Goal: Download file/media

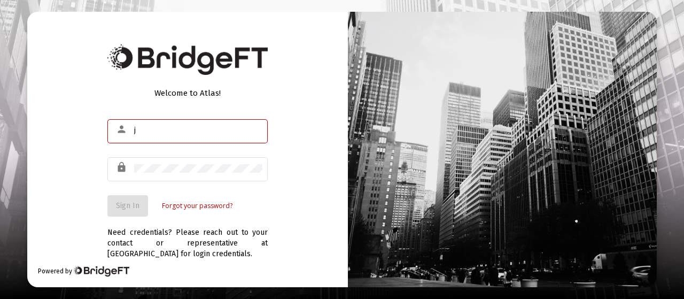
type input "[EMAIL_ADDRESS][DOMAIN_NAME]"
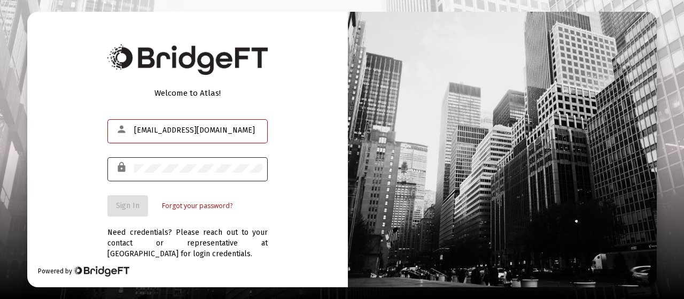
click at [203, 177] on div at bounding box center [198, 168] width 128 height 26
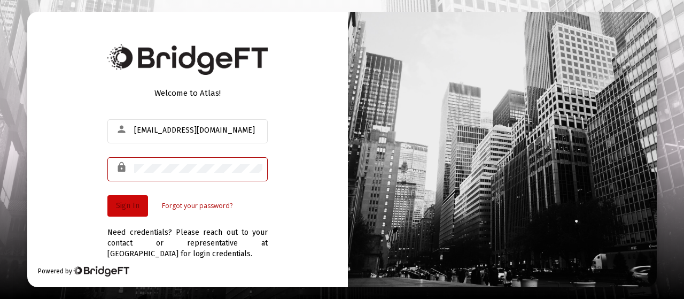
click at [123, 205] on span "Sign In" at bounding box center [128, 205] width 24 height 9
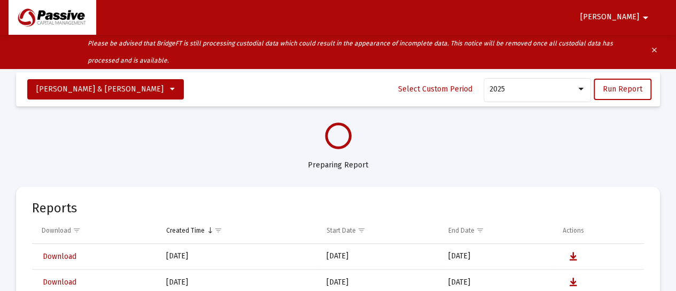
select select "View all"
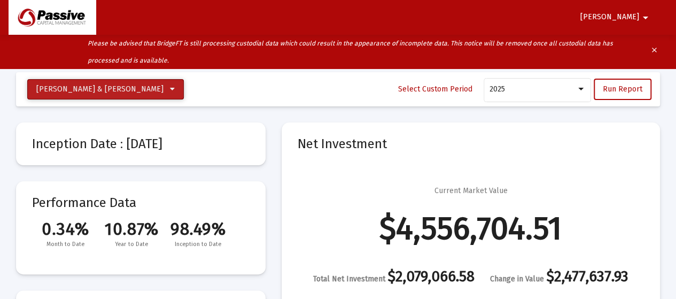
click at [170, 88] on icon at bounding box center [172, 88] width 5 height 7
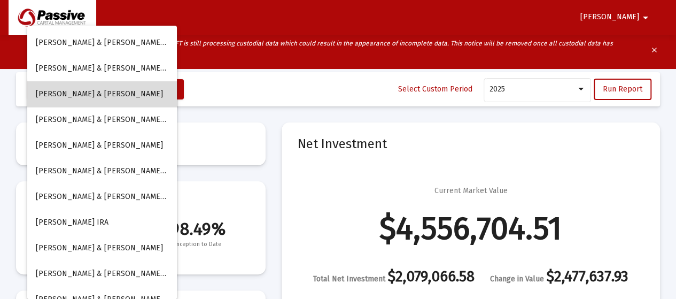
click at [125, 89] on button "[PERSON_NAME] & [PERSON_NAME]" at bounding box center [102, 94] width 150 height 26
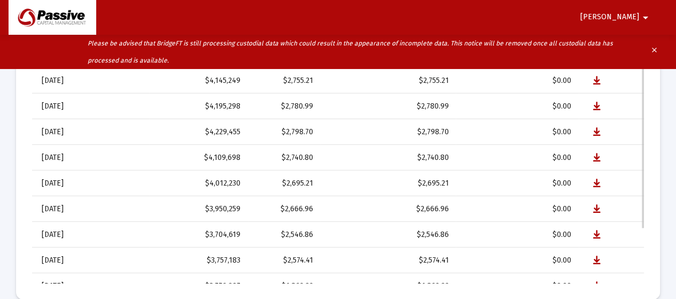
scroll to position [118, 0]
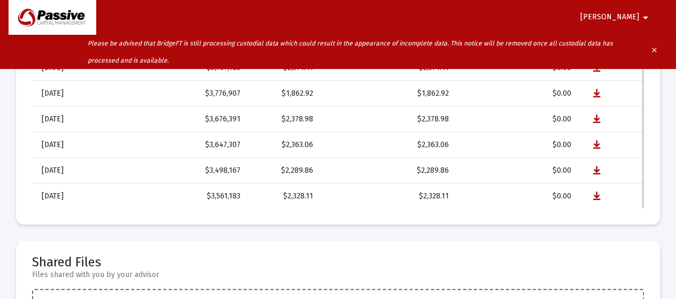
select select "View all"
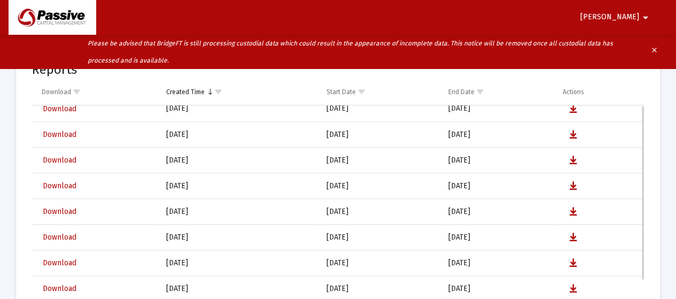
scroll to position [0, 0]
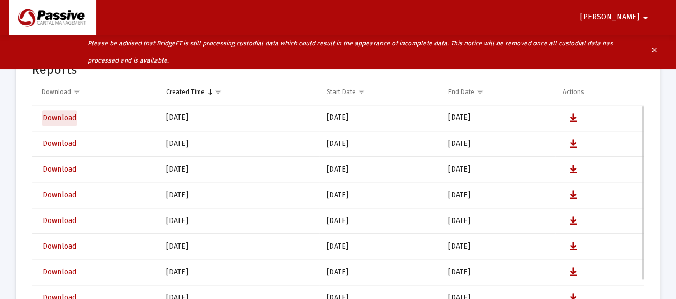
click at [66, 115] on span "Download" at bounding box center [60, 117] width 34 height 9
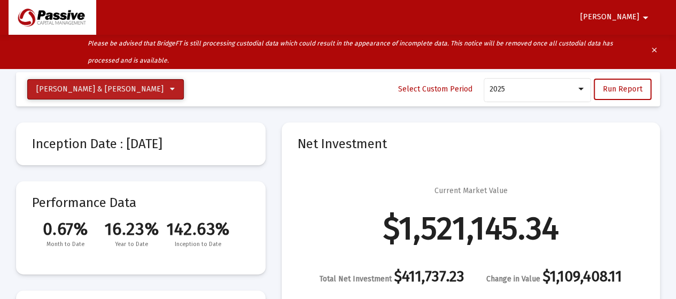
click at [170, 89] on icon at bounding box center [172, 88] width 5 height 7
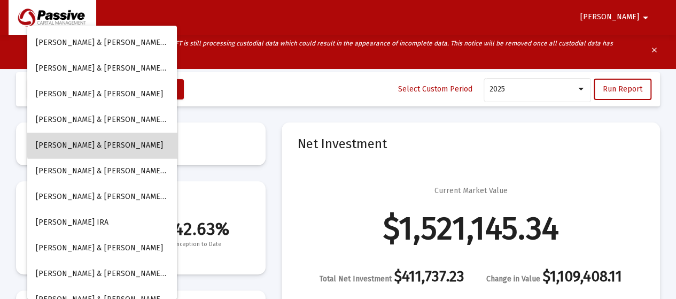
click at [119, 144] on button "Barsanti, John & Patricia JTWROS" at bounding box center [102, 146] width 150 height 26
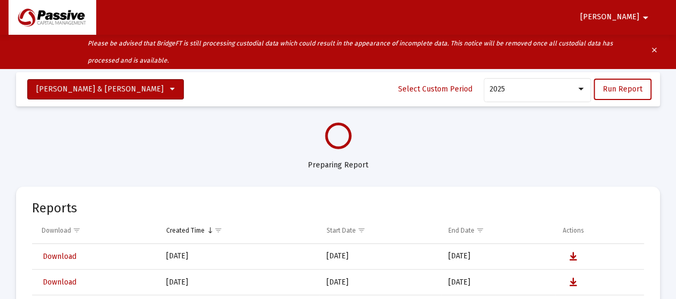
select select "View all"
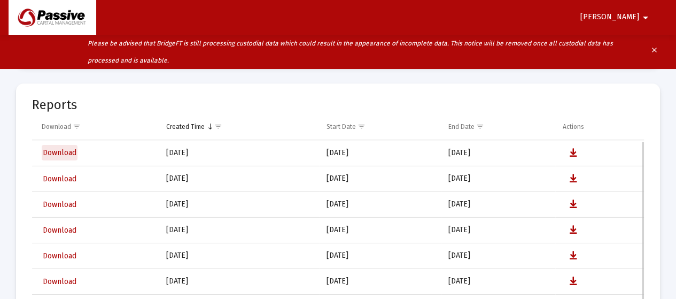
scroll to position [1, 0]
click at [63, 147] on span "Download" at bounding box center [60, 151] width 34 height 9
click at [648, 14] on mat-icon "arrow_drop_down" at bounding box center [645, 17] width 13 height 21
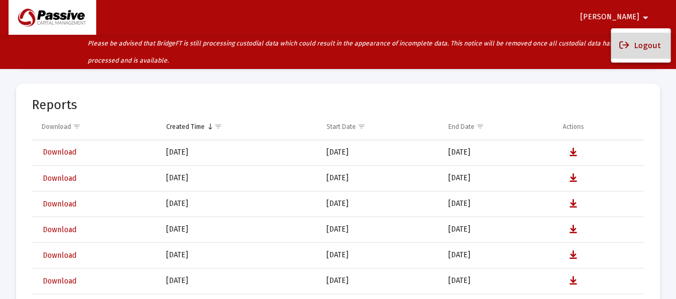
click at [643, 42] on button "Logout" at bounding box center [641, 46] width 60 height 26
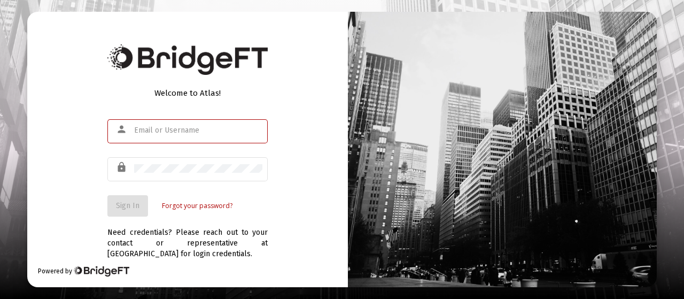
click at [185, 130] on input "text" at bounding box center [198, 130] width 128 height 9
type input "[EMAIL_ADDRESS][DOMAIN_NAME]"
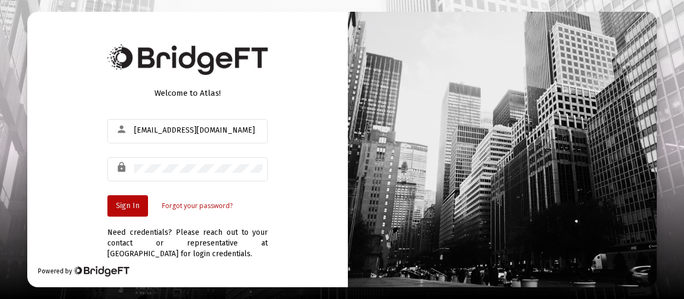
click at [122, 206] on span "Sign In" at bounding box center [128, 205] width 24 height 9
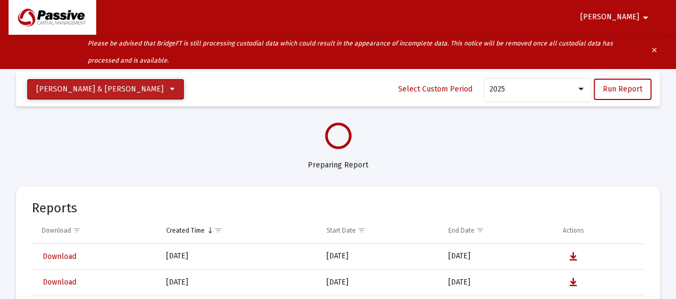
click at [170, 89] on icon at bounding box center [172, 88] width 5 height 7
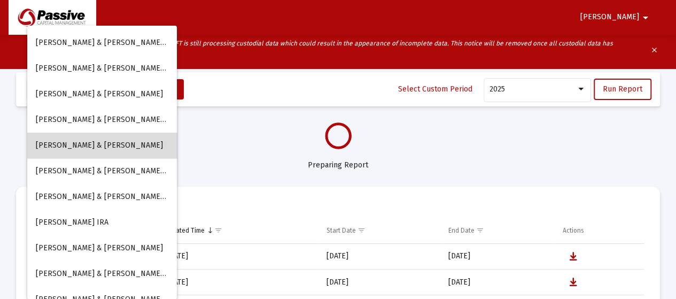
click at [118, 145] on button "[PERSON_NAME] & [PERSON_NAME]" at bounding box center [102, 146] width 150 height 26
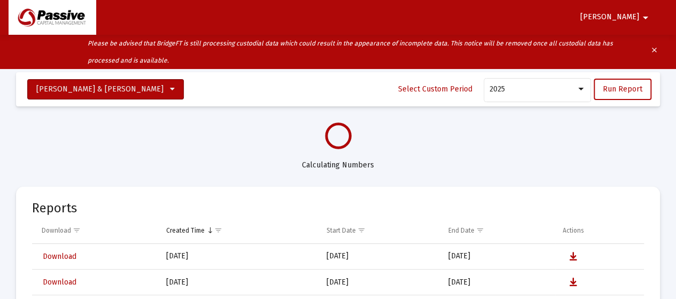
select select "View all"
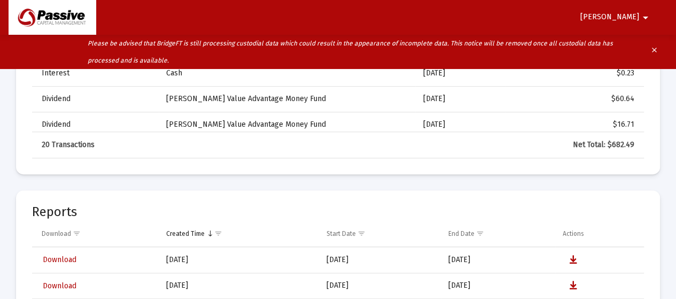
scroll to position [2297, 0]
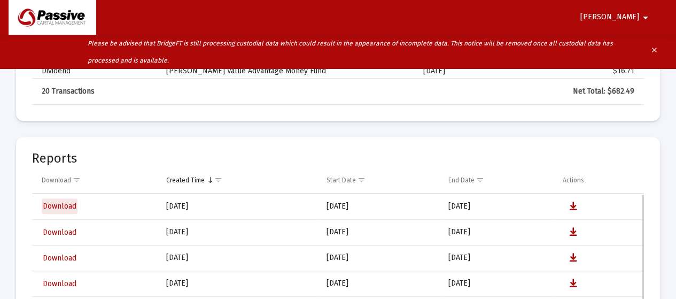
click at [66, 201] on span "Download" at bounding box center [60, 205] width 34 height 9
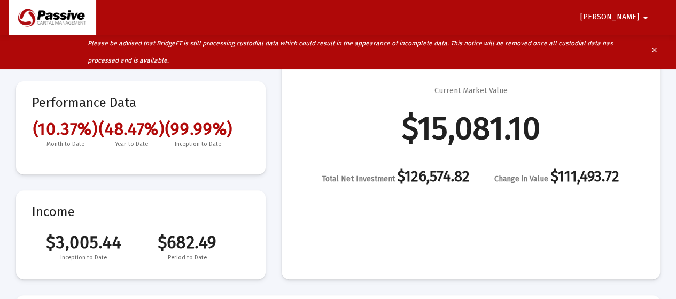
scroll to position [0, 0]
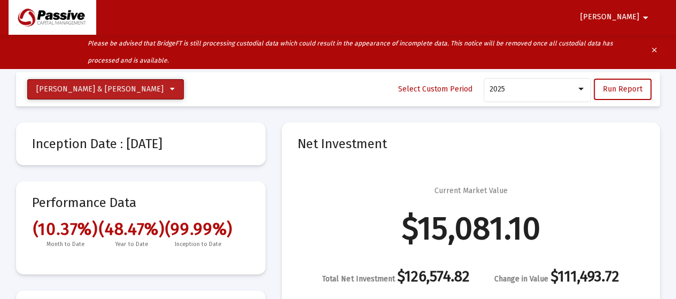
click at [170, 87] on icon at bounding box center [172, 88] width 5 height 7
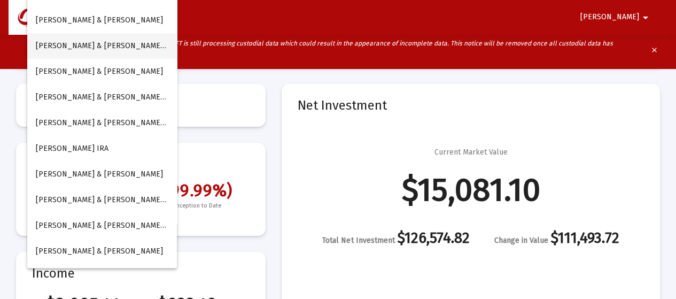
scroll to position [53, 0]
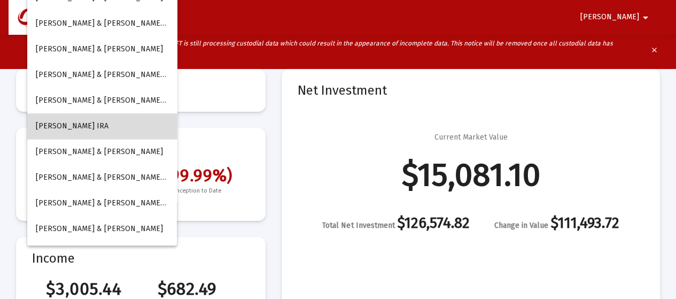
click at [115, 123] on button "Barsanti, John Rollover IRA" at bounding box center [102, 126] width 150 height 26
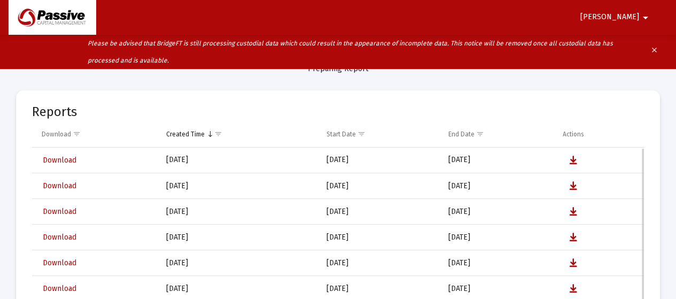
scroll to position [77, 0]
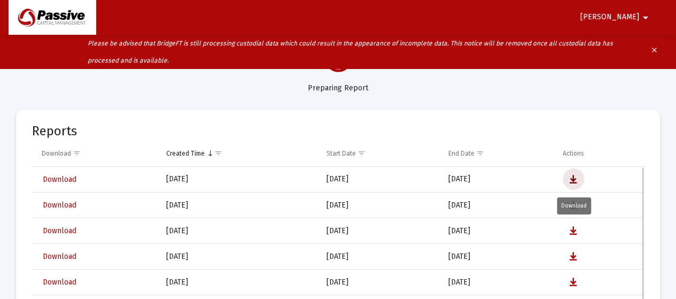
click at [573, 177] on icon "Data grid" at bounding box center [573, 179] width 7 height 13
click at [643, 14] on mat-icon "arrow_drop_down" at bounding box center [645, 17] width 13 height 21
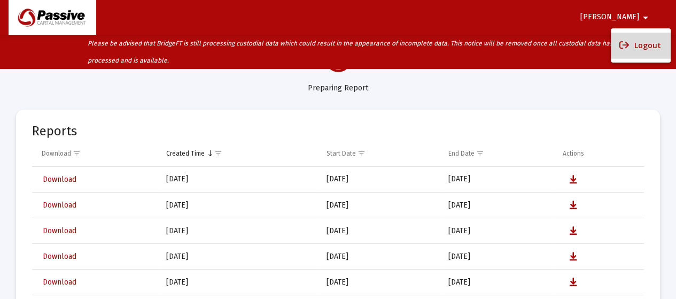
click at [625, 48] on icon at bounding box center [624, 46] width 10 height 10
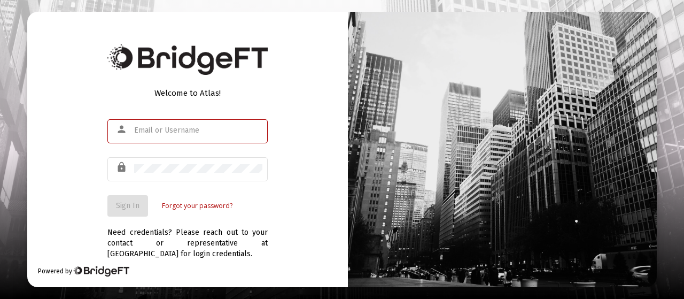
click at [147, 131] on input "text" at bounding box center [198, 130] width 128 height 9
type input "[EMAIL_ADDRESS][DOMAIN_NAME]"
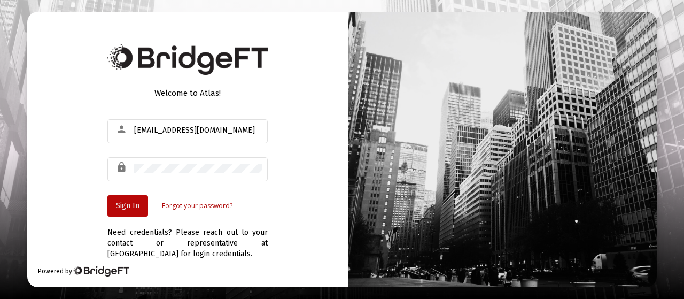
click at [133, 199] on button "Sign In" at bounding box center [127, 205] width 41 height 21
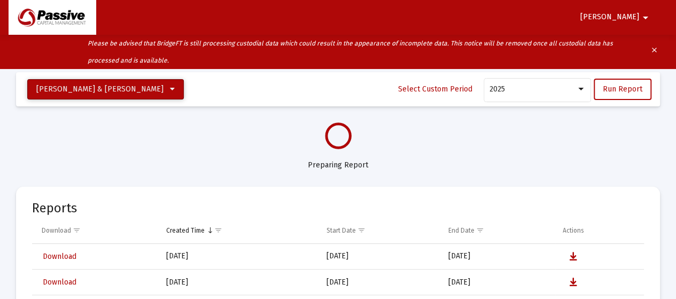
click at [170, 87] on icon at bounding box center [172, 88] width 5 height 7
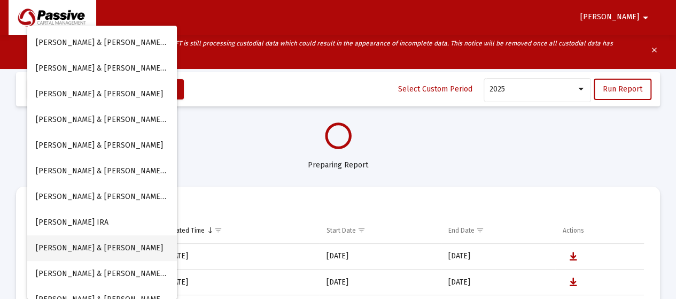
click at [118, 246] on button "Barsanti, Patricia & John JTWROS" at bounding box center [102, 248] width 150 height 26
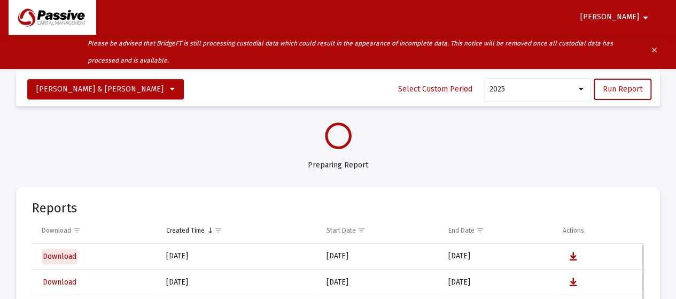
click at [69, 254] on span "Download" at bounding box center [60, 256] width 34 height 9
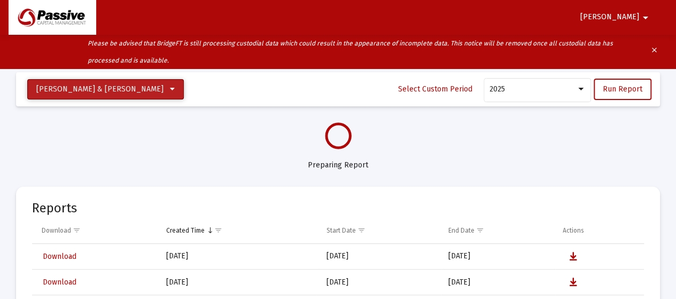
click at [170, 86] on icon at bounding box center [172, 88] width 5 height 7
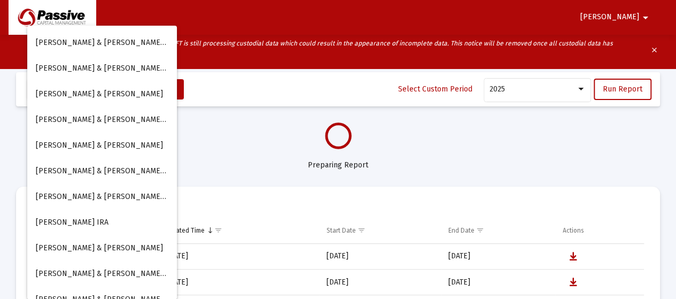
click at [118, 221] on button "Barsanti, John Rollover IRA" at bounding box center [102, 222] width 150 height 26
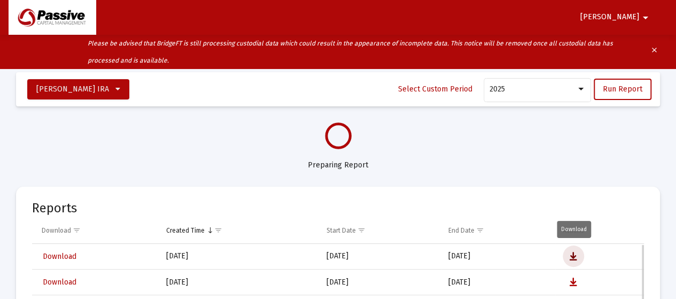
click at [575, 256] on icon "Data grid" at bounding box center [573, 256] width 7 height 13
click at [645, 18] on mat-icon "arrow_drop_down" at bounding box center [645, 17] width 13 height 21
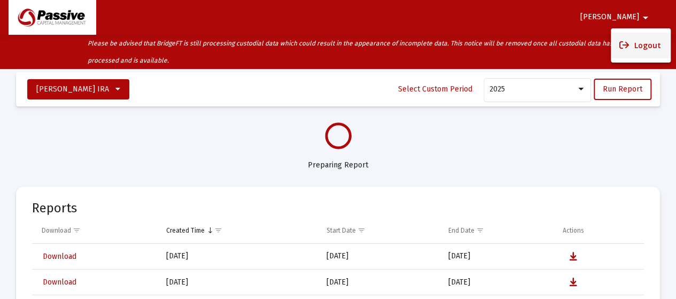
click at [642, 42] on button "Logout" at bounding box center [641, 46] width 60 height 26
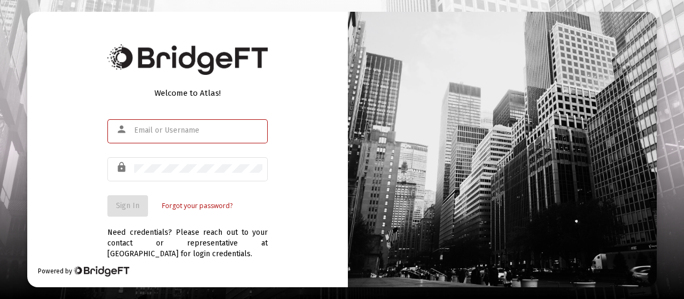
click at [154, 129] on input "text" at bounding box center [198, 130] width 128 height 9
type input "[EMAIL_ADDRESS][DOMAIN_NAME]"
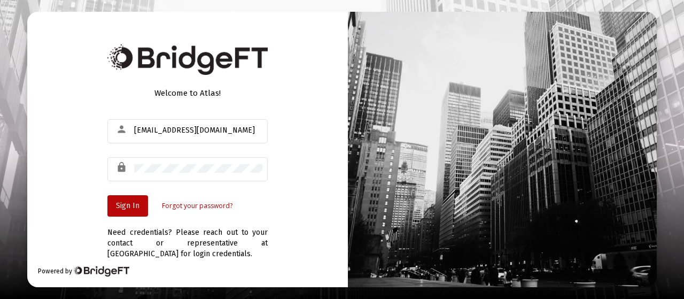
click at [128, 204] on span "Sign In" at bounding box center [128, 205] width 24 height 9
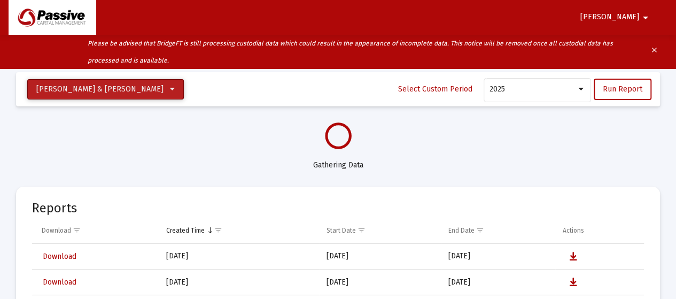
click at [170, 89] on icon at bounding box center [172, 88] width 5 height 7
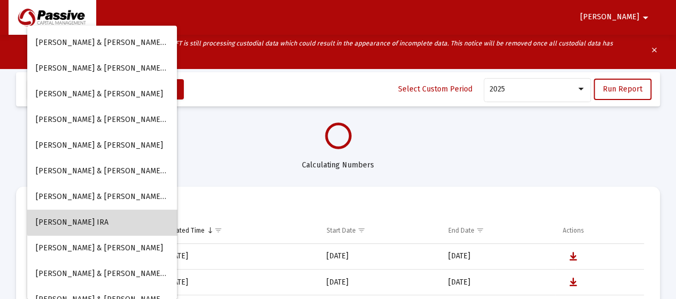
click at [104, 220] on button "[PERSON_NAME] IRA" at bounding box center [102, 222] width 150 height 26
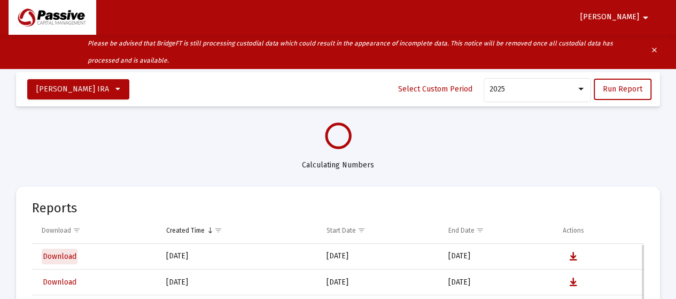
click at [68, 253] on span "Download" at bounding box center [60, 256] width 34 height 9
click at [645, 17] on mat-icon "arrow_drop_down" at bounding box center [645, 17] width 13 height 21
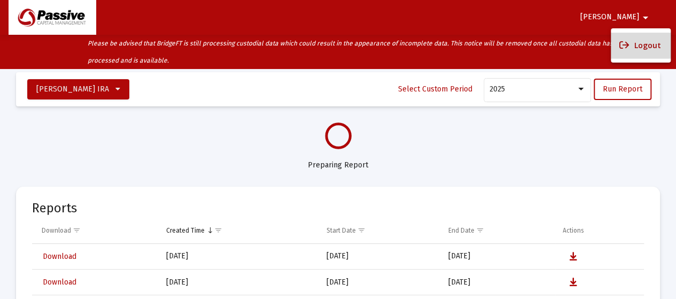
click at [637, 45] on button "Logout" at bounding box center [641, 46] width 60 height 26
